Goal: Task Accomplishment & Management: Use online tool/utility

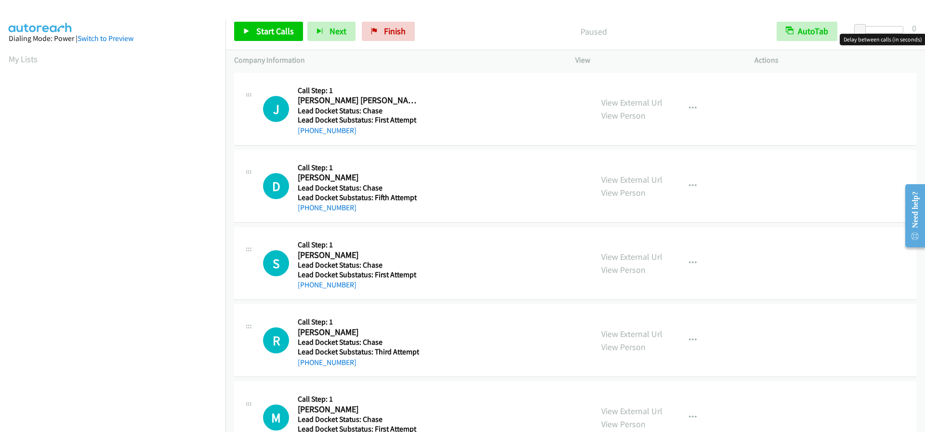
click at [873, 31] on div at bounding box center [881, 30] width 44 height 8
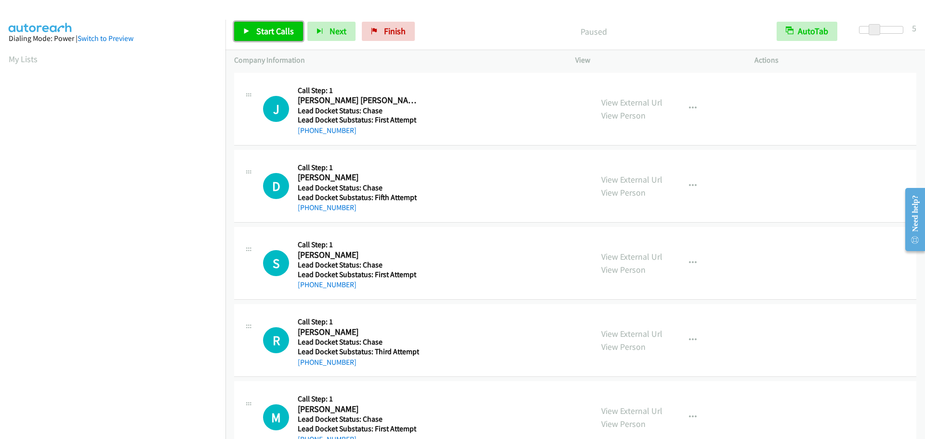
click at [287, 34] on span "Start Calls" at bounding box center [275, 31] width 38 height 11
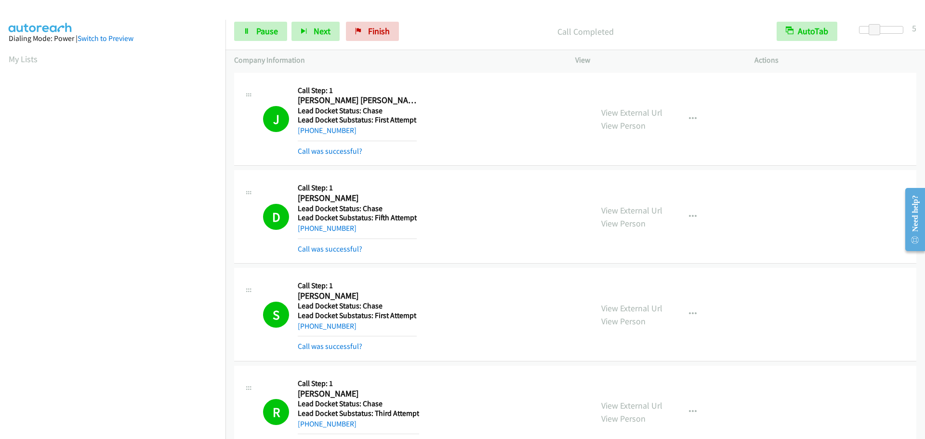
scroll to position [102, 0]
click at [268, 33] on span "Pause" at bounding box center [267, 31] width 22 height 11
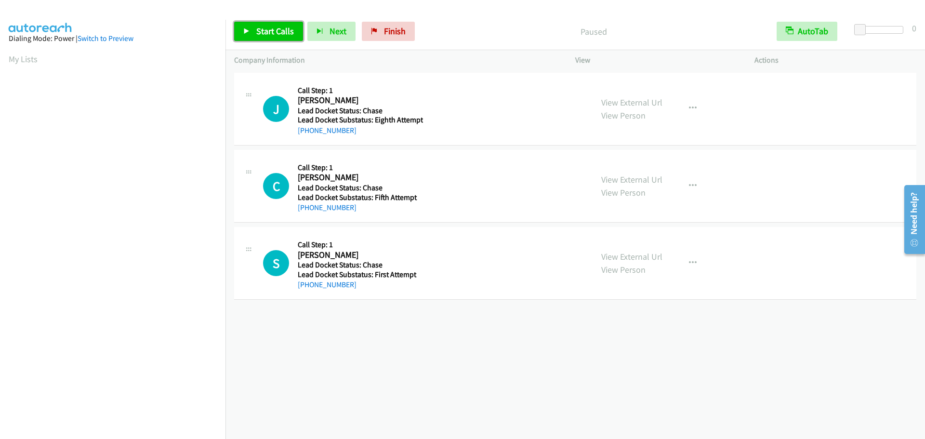
click at [271, 35] on span "Start Calls" at bounding box center [275, 31] width 38 height 11
